Goal: Task Accomplishment & Management: Use online tool/utility

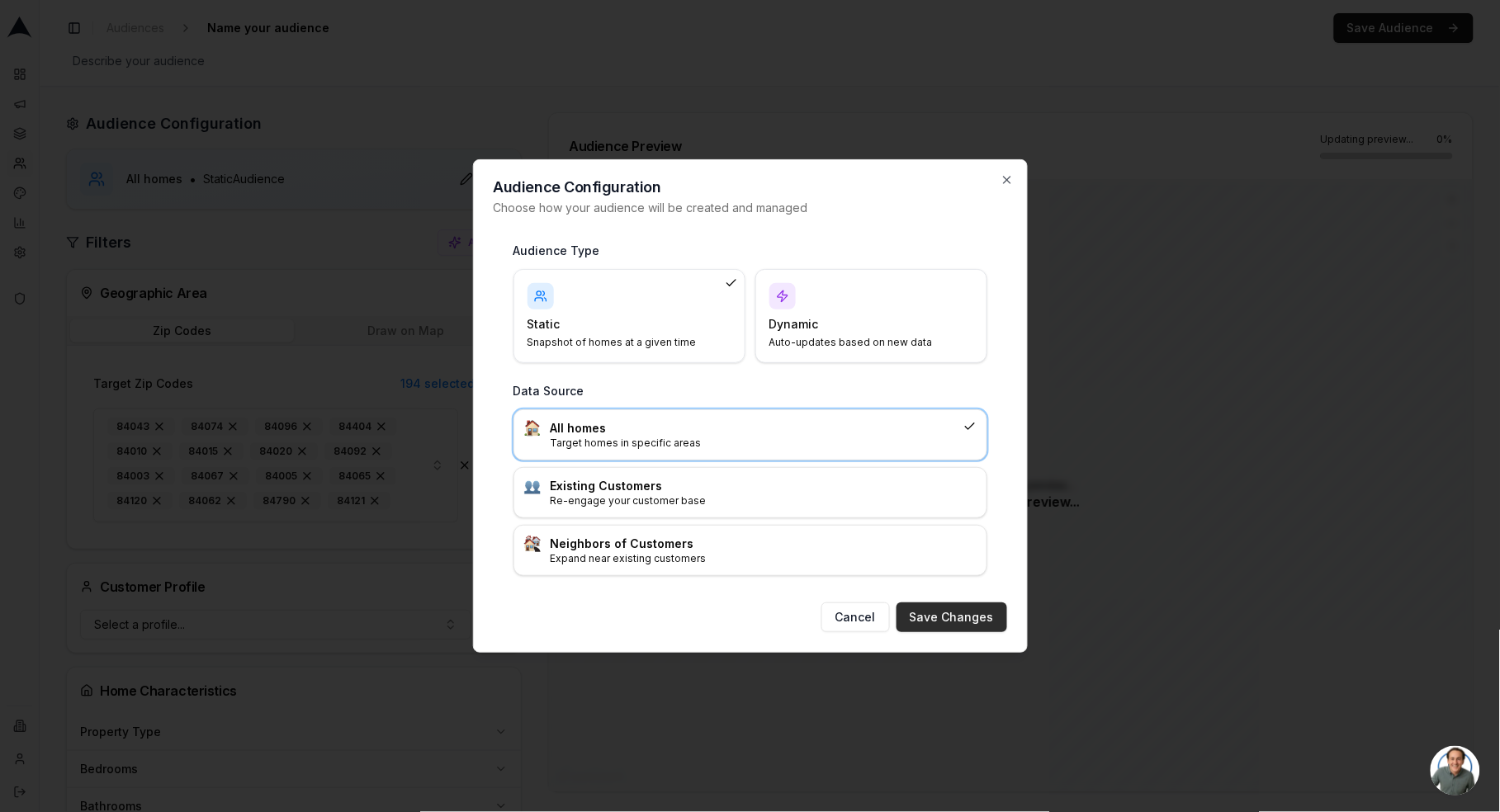
click at [980, 618] on button "Save Changes" at bounding box center [952, 617] width 111 height 30
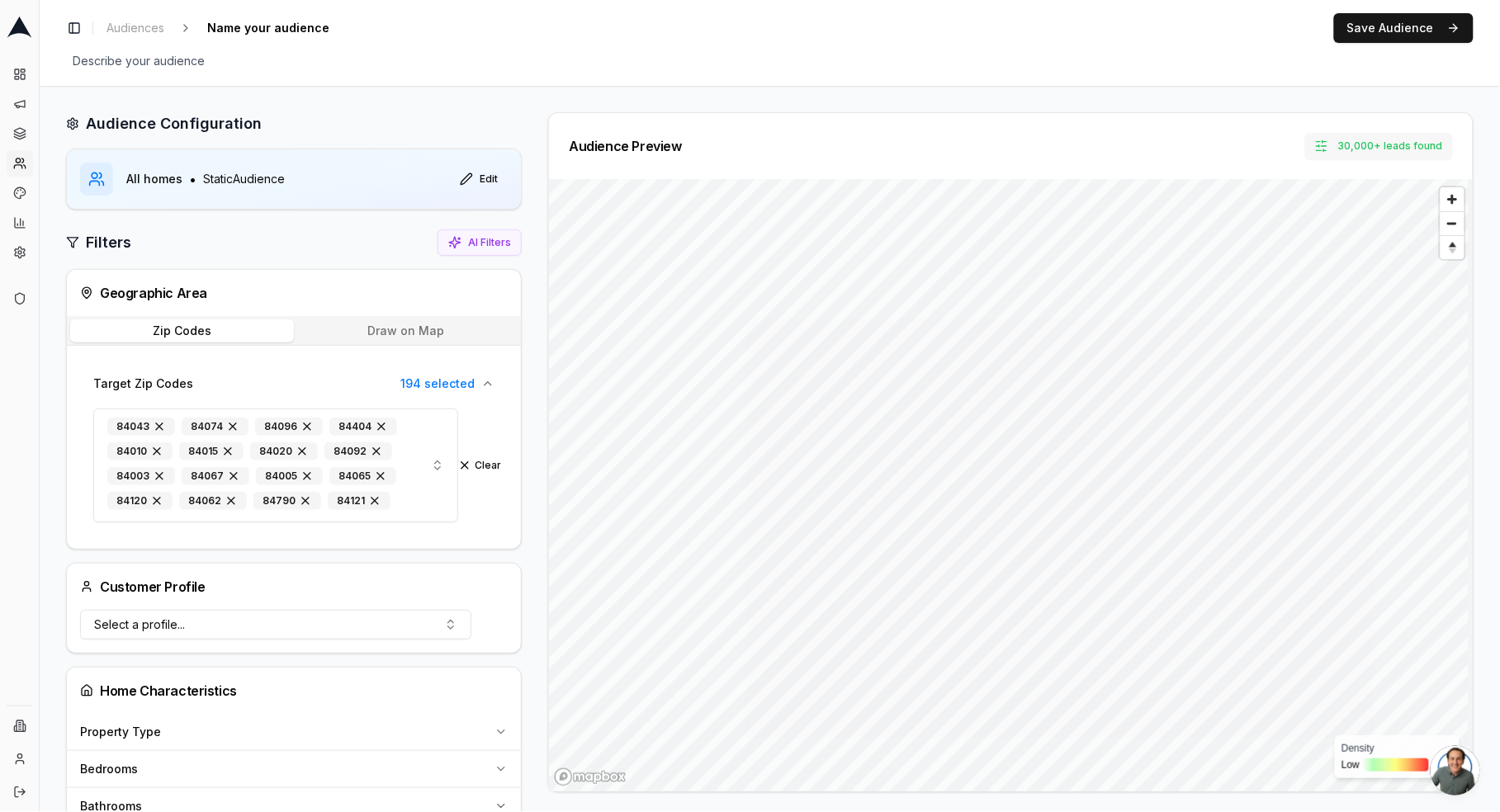
click at [1366, 147] on button "30,000+ leads found" at bounding box center [1379, 145] width 148 height 27
type input "10000"
click at [1361, 226] on button "Set" at bounding box center [1361, 218] width 36 height 27
click at [149, 32] on span "Audiences" at bounding box center [135, 28] width 58 height 16
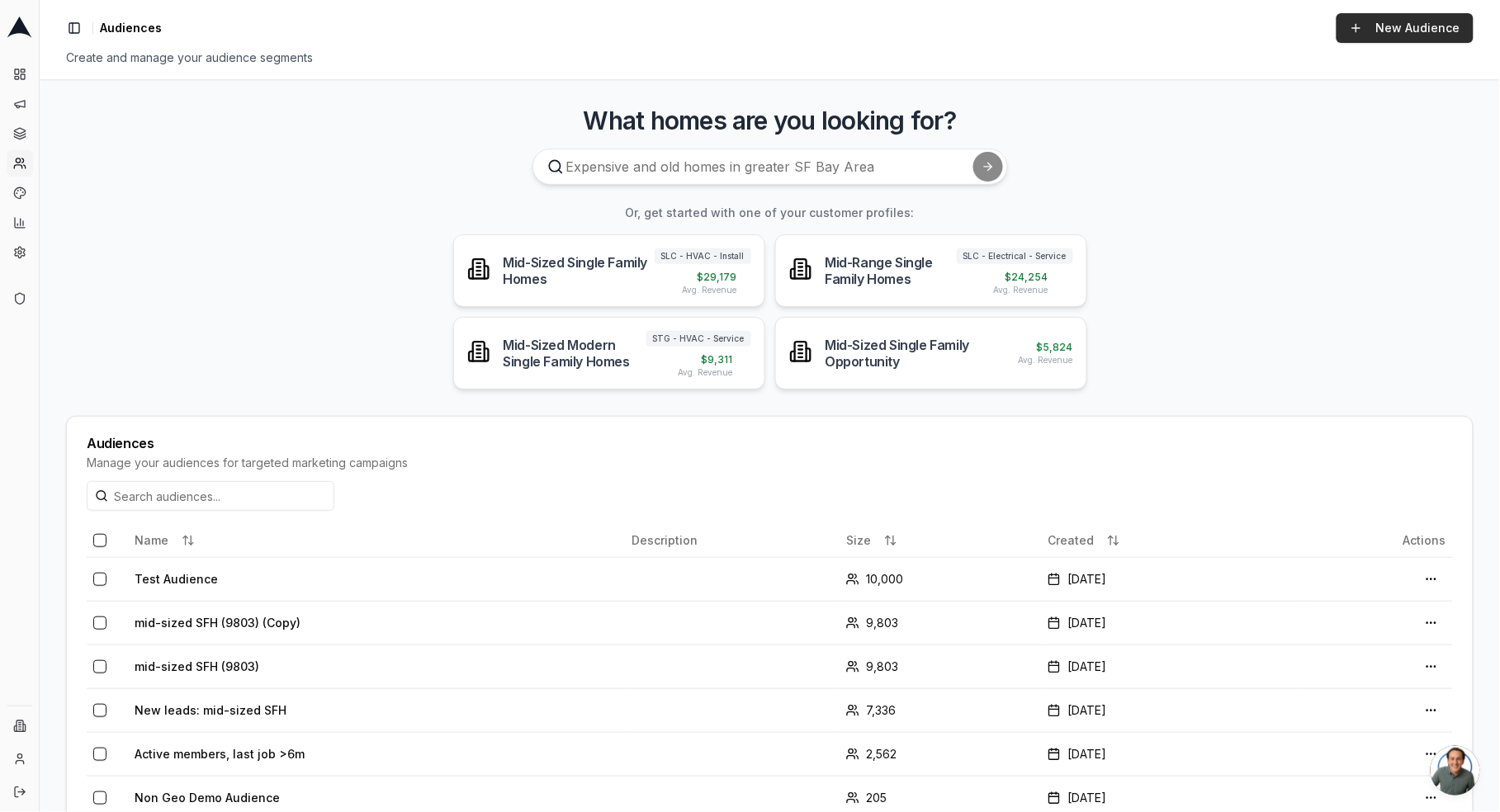
click at [1379, 27] on link "New Audience" at bounding box center [1404, 28] width 137 height 30
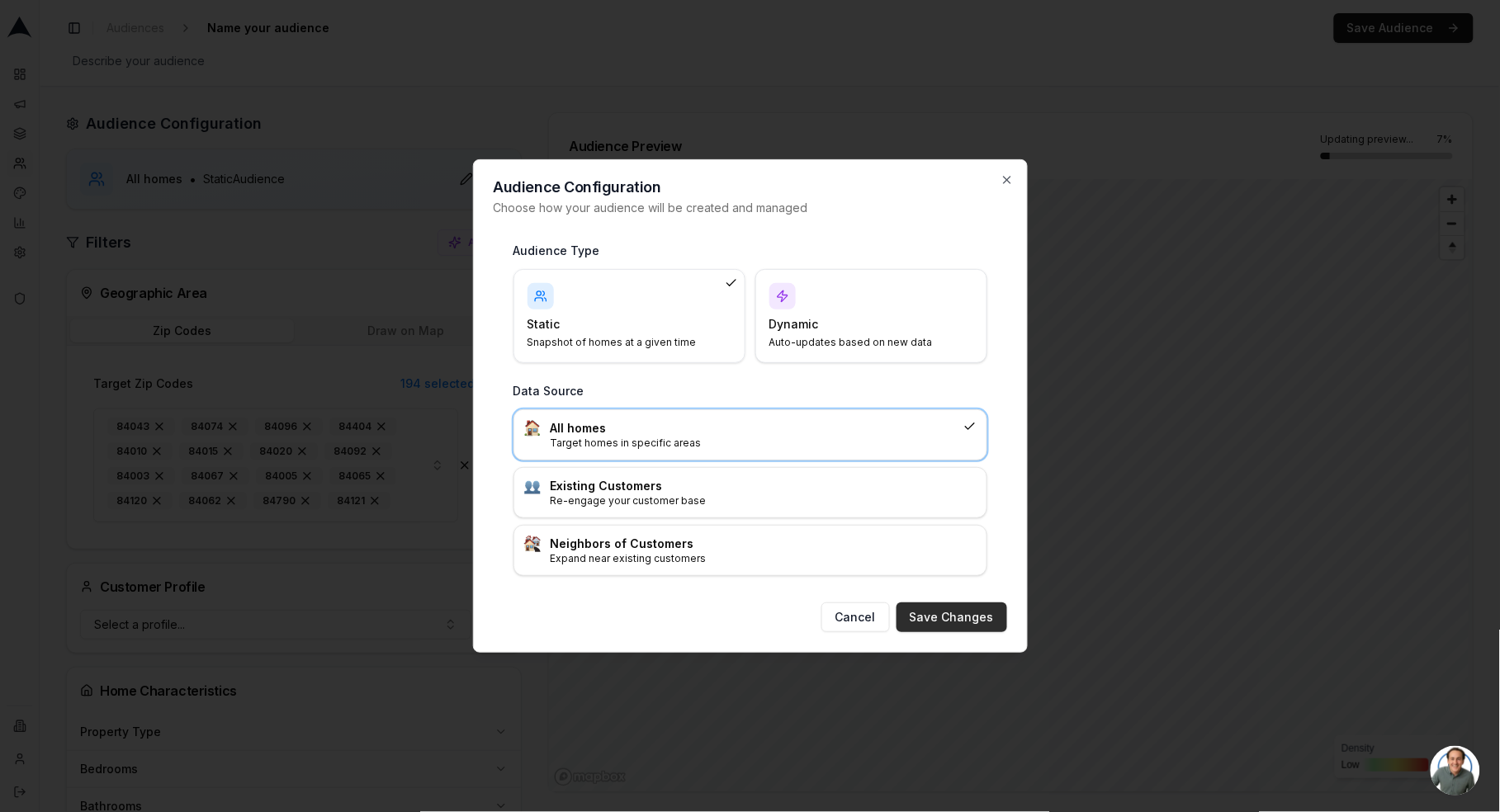
click at [948, 606] on button "Save Changes" at bounding box center [952, 617] width 111 height 30
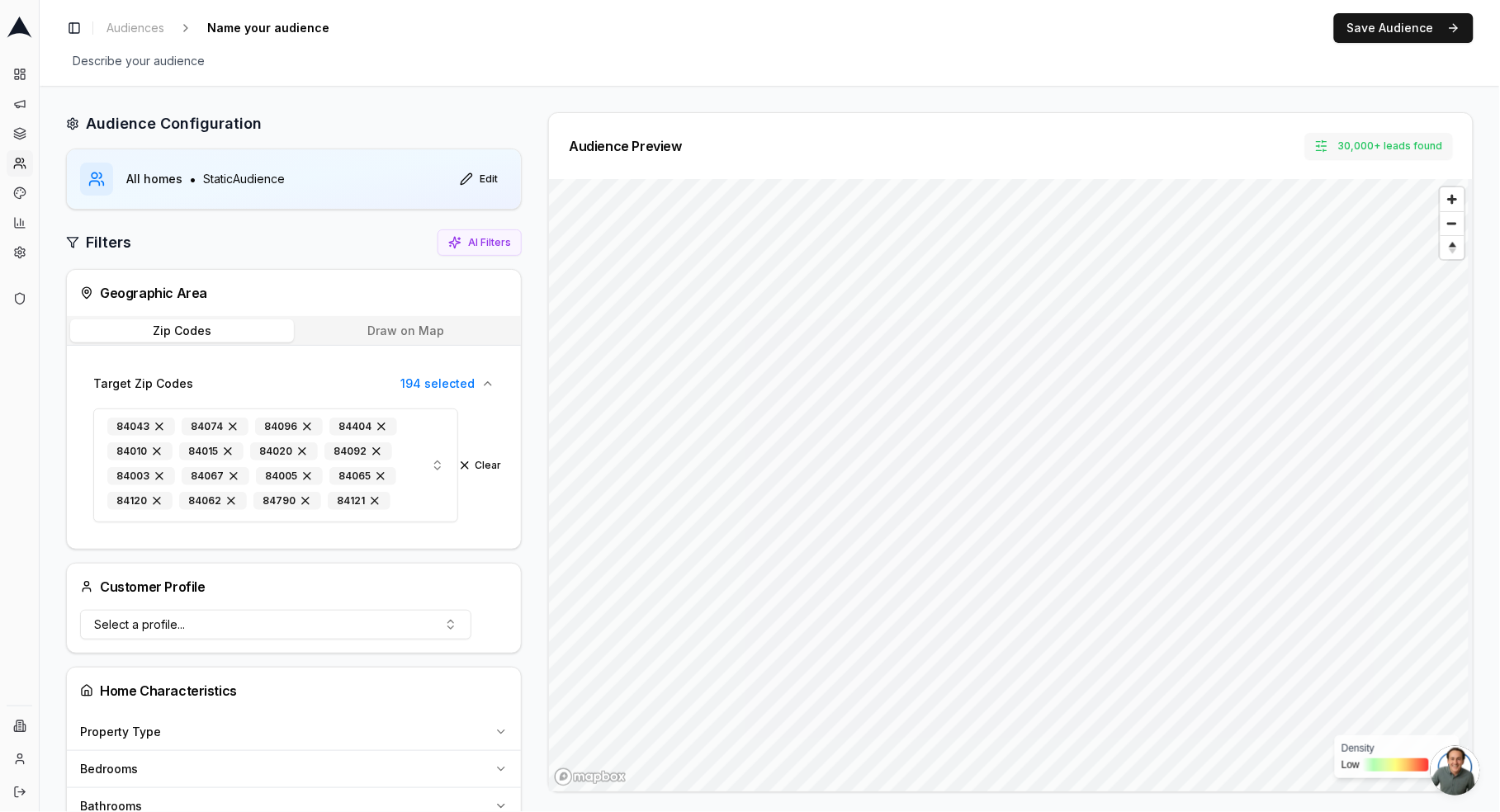
click at [1370, 138] on button "30,000+ leads found" at bounding box center [1379, 145] width 148 height 27
click at [1195, 145] on div "Audience Preview 30,000+ leads found" at bounding box center [1010, 145] width 884 height 27
